Goal: Information Seeking & Learning: Check status

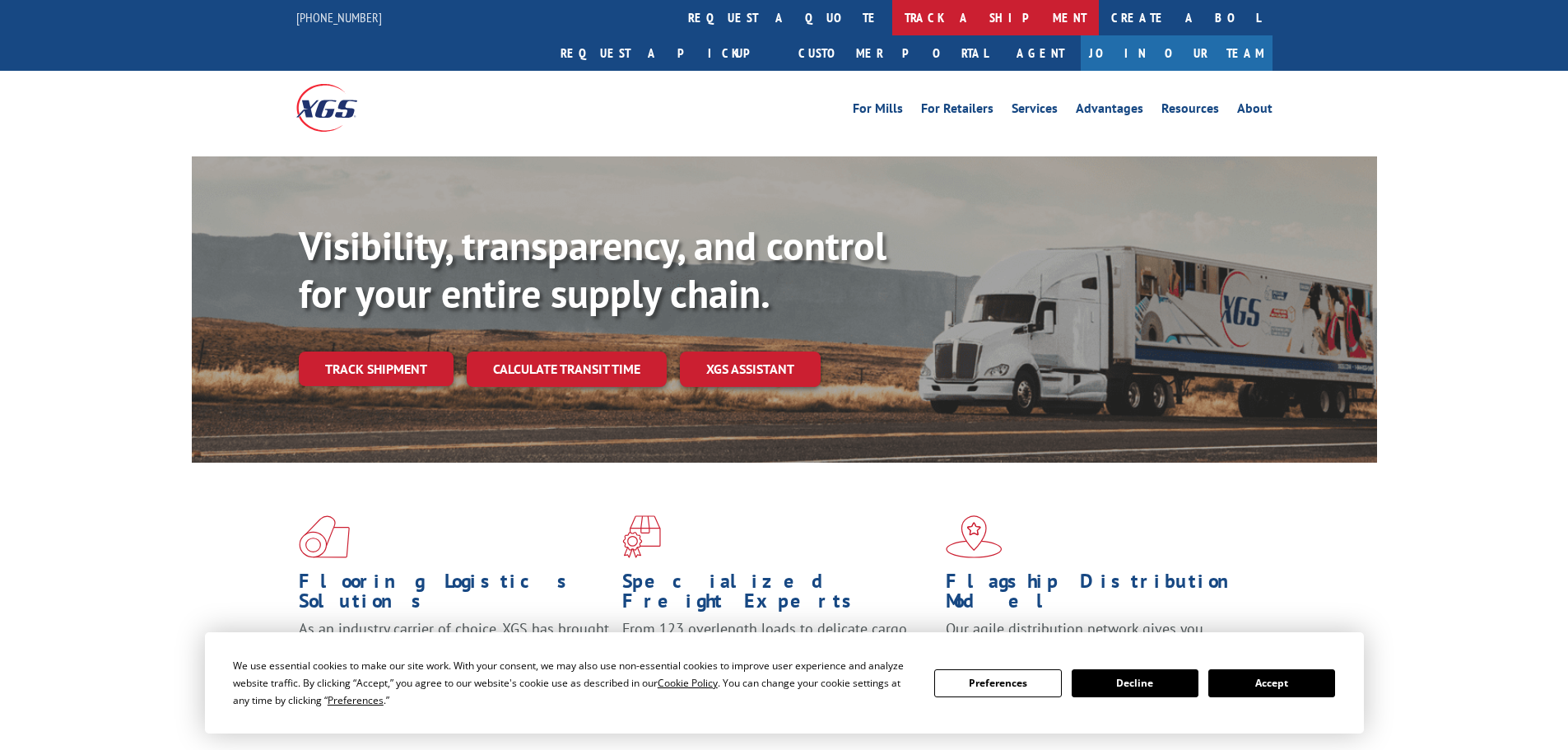
click at [892, 22] on link "track a shipment" at bounding box center [995, 18] width 206 height 35
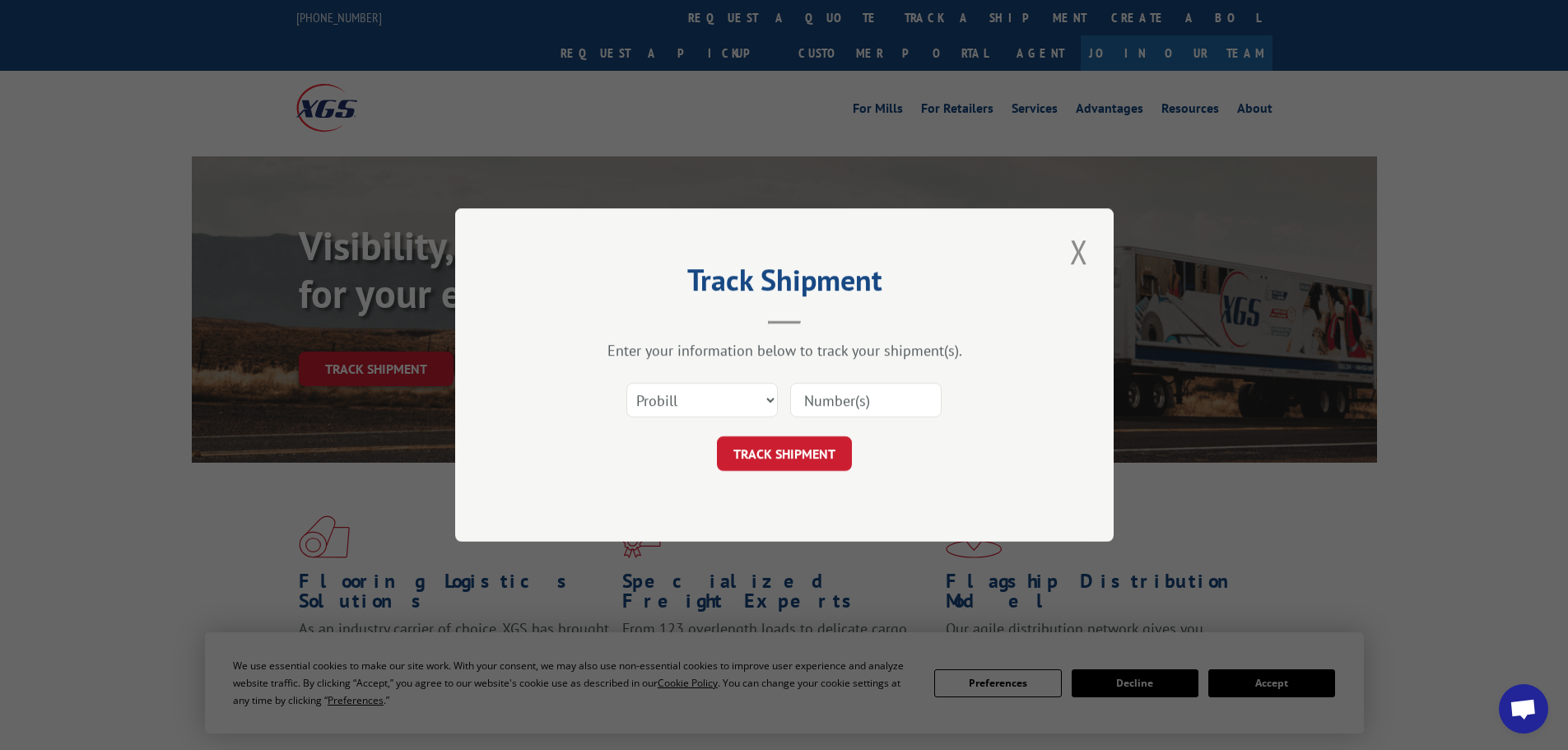
click at [857, 406] on input at bounding box center [866, 400] width 152 height 35
paste input "17463246"
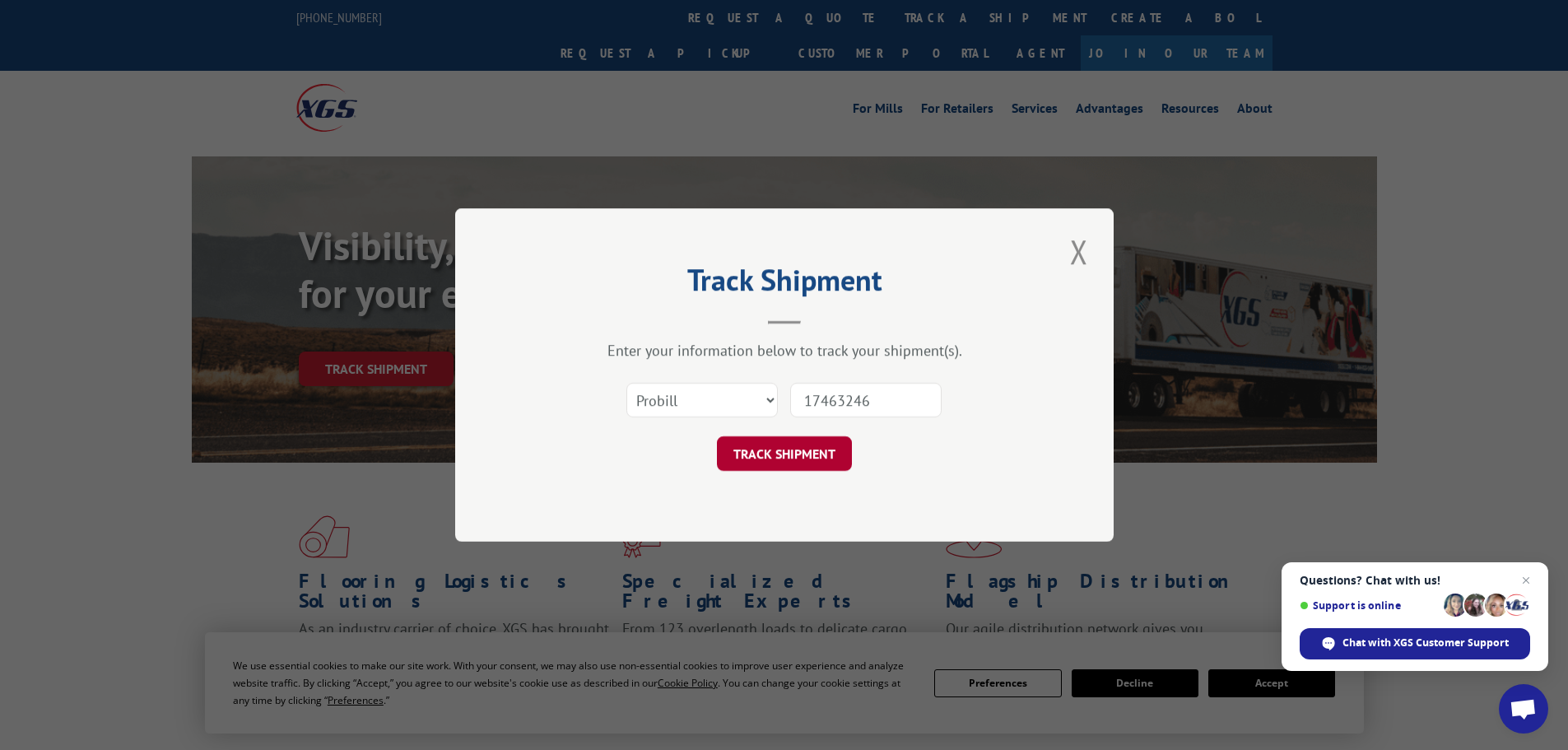
type input "17463246"
click at [766, 463] on button "TRACK SHIPMENT" at bounding box center [784, 453] width 135 height 35
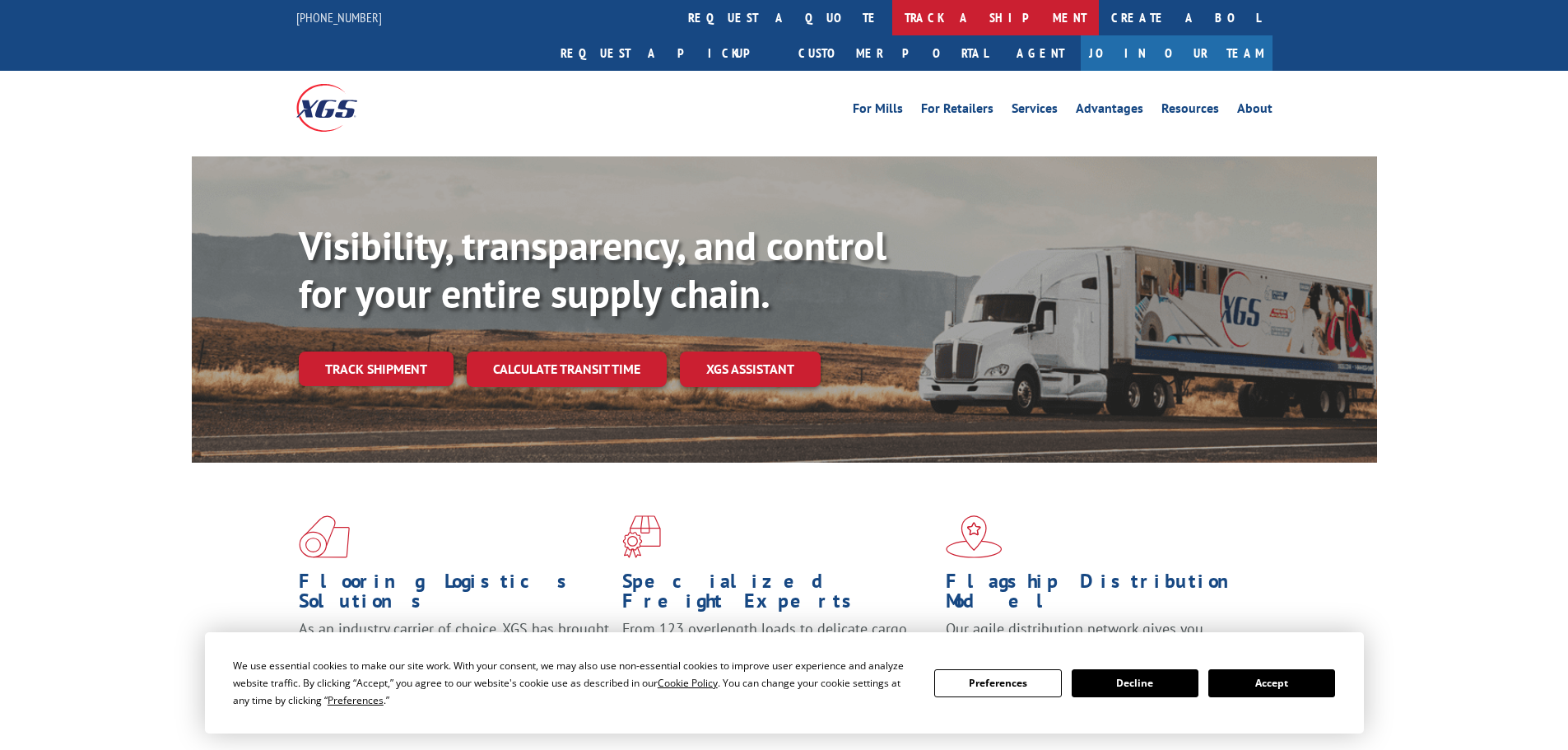
click at [892, 14] on link "track a shipment" at bounding box center [995, 18] width 206 height 35
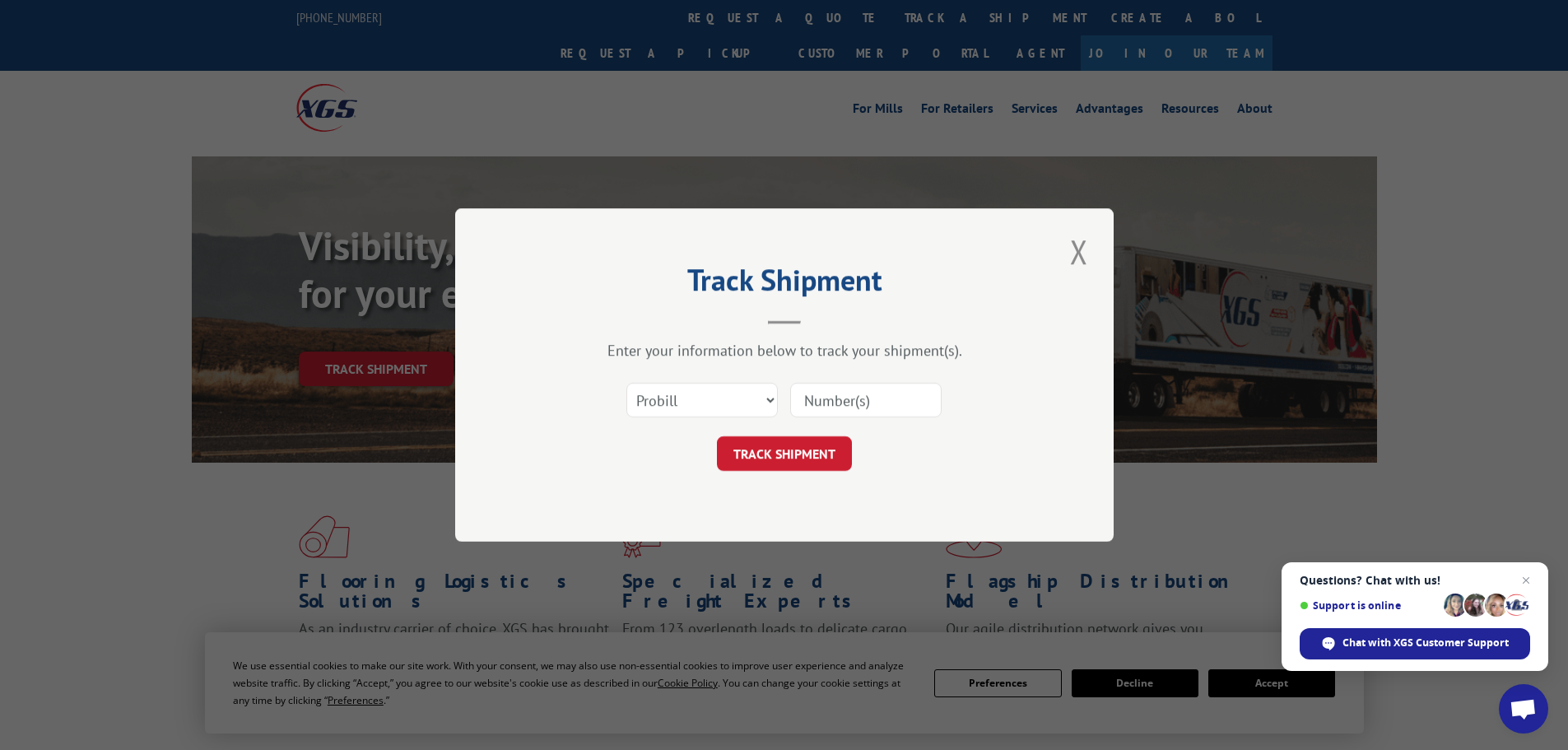
click at [821, 395] on input at bounding box center [866, 400] width 152 height 35
paste input "16330617"
type input "16330617"
click at [717, 436] on button "TRACK SHIPMENT" at bounding box center [784, 453] width 135 height 35
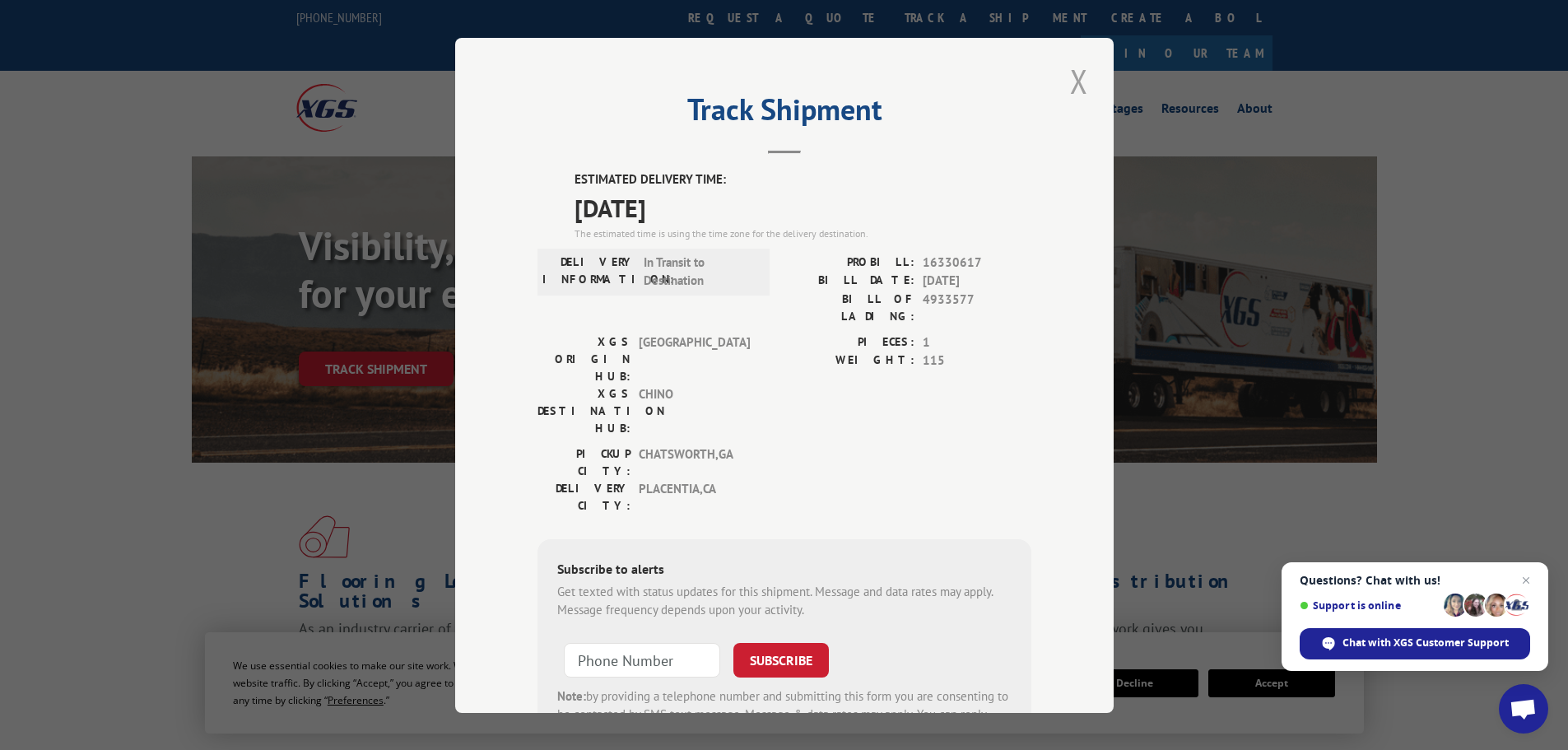
click at [1077, 83] on button "Close modal" at bounding box center [1079, 81] width 28 height 46
